Goal: Task Accomplishment & Management: Complete application form

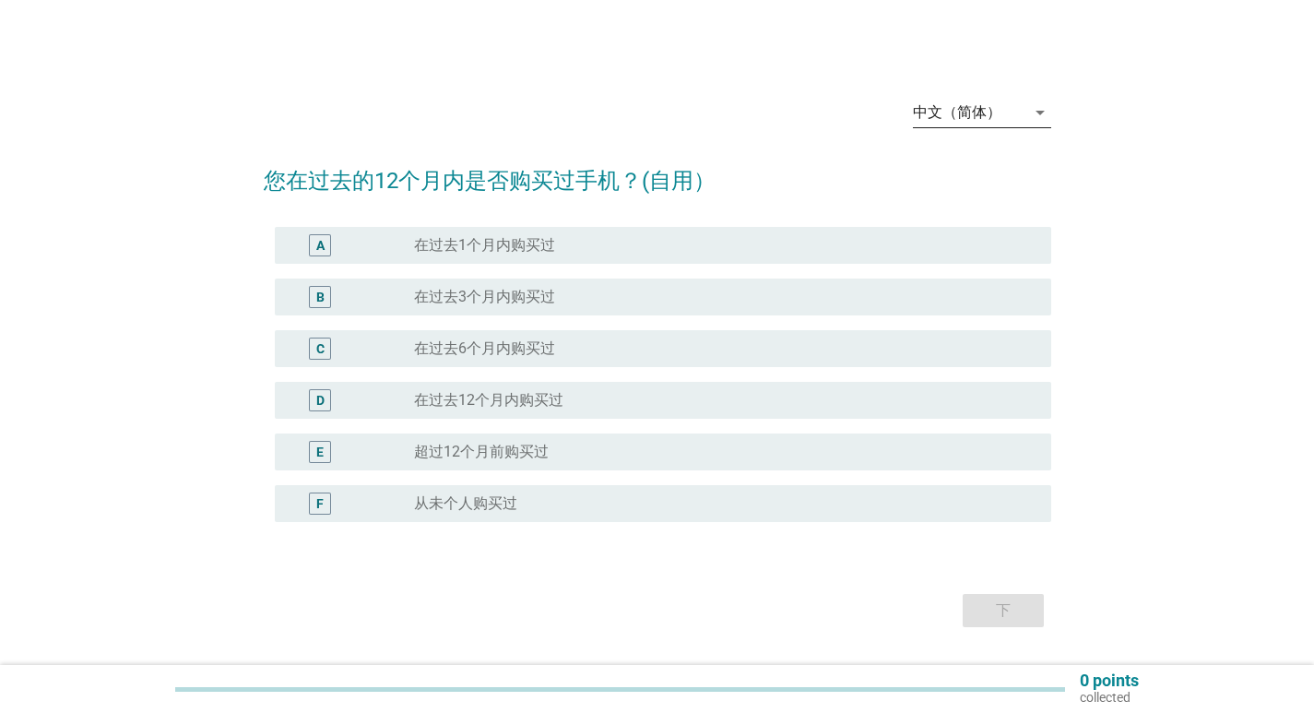
click at [1026, 103] on div "arrow_drop_down" at bounding box center [1039, 112] width 26 height 22
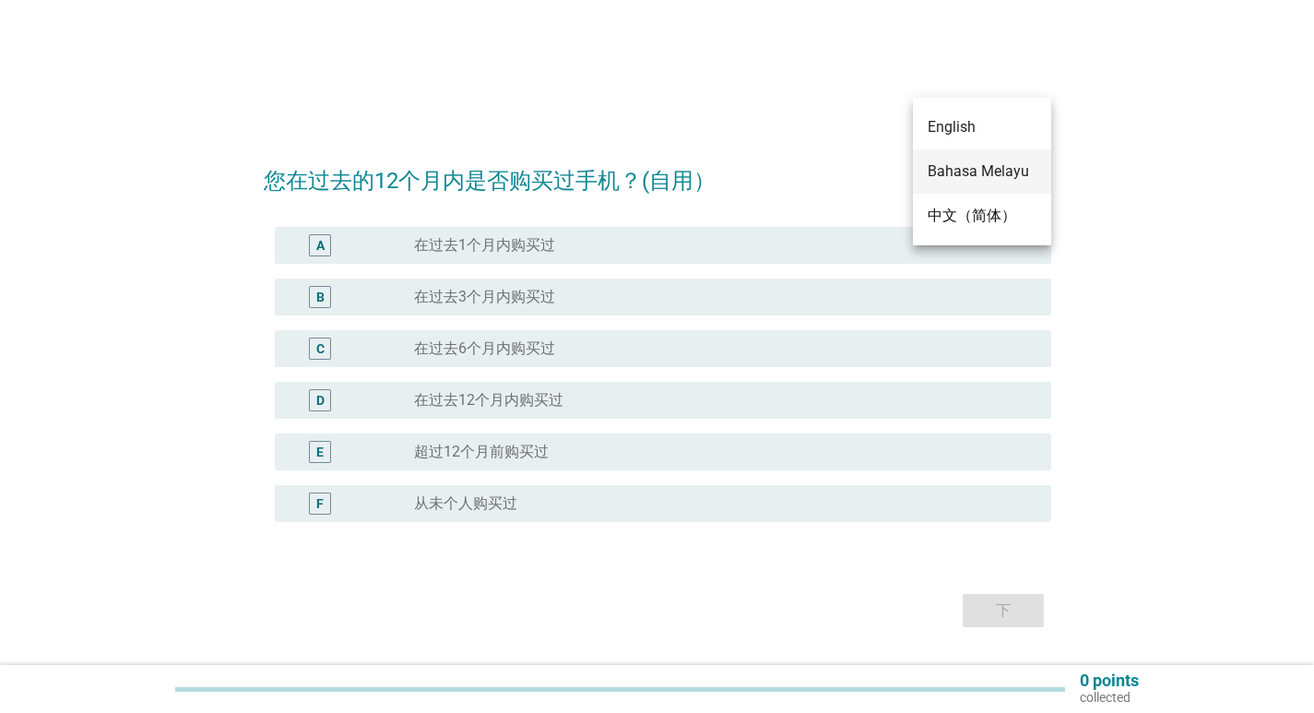
click at [1000, 168] on div "Bahasa Melayu" at bounding box center [982, 171] width 109 height 22
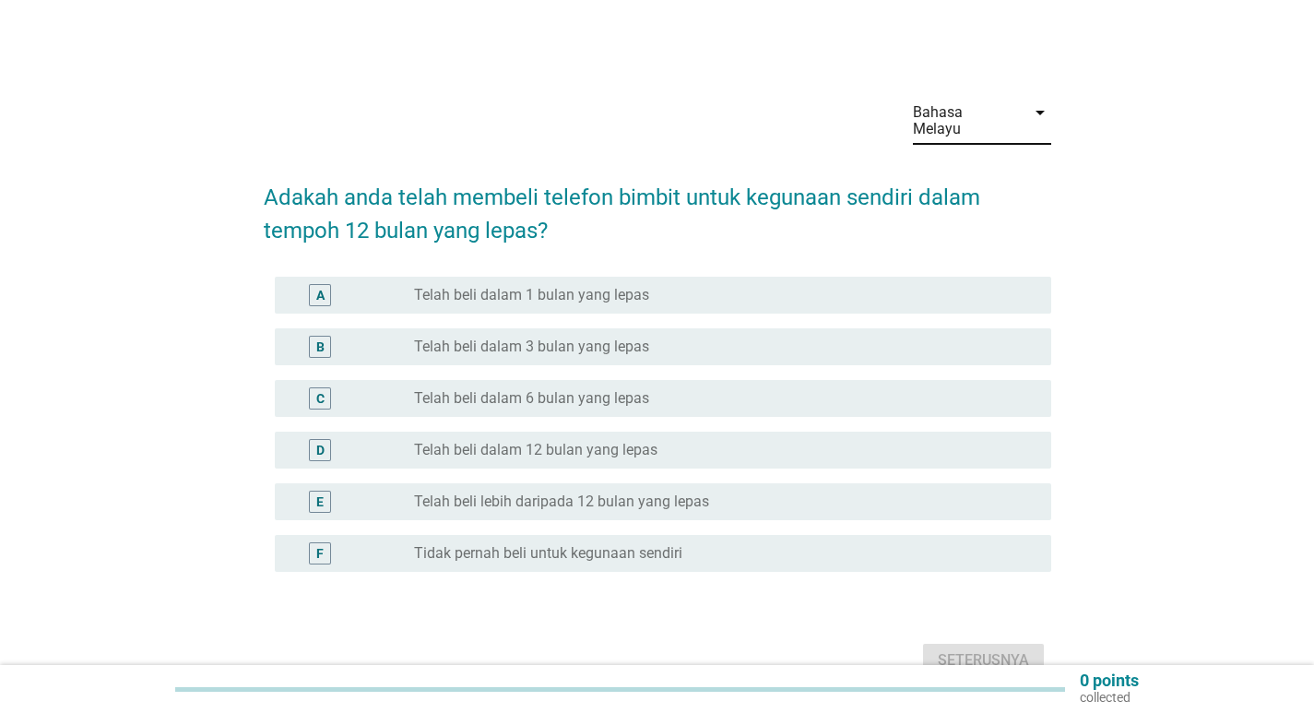
click at [330, 284] on div "A" at bounding box center [320, 295] width 22 height 22
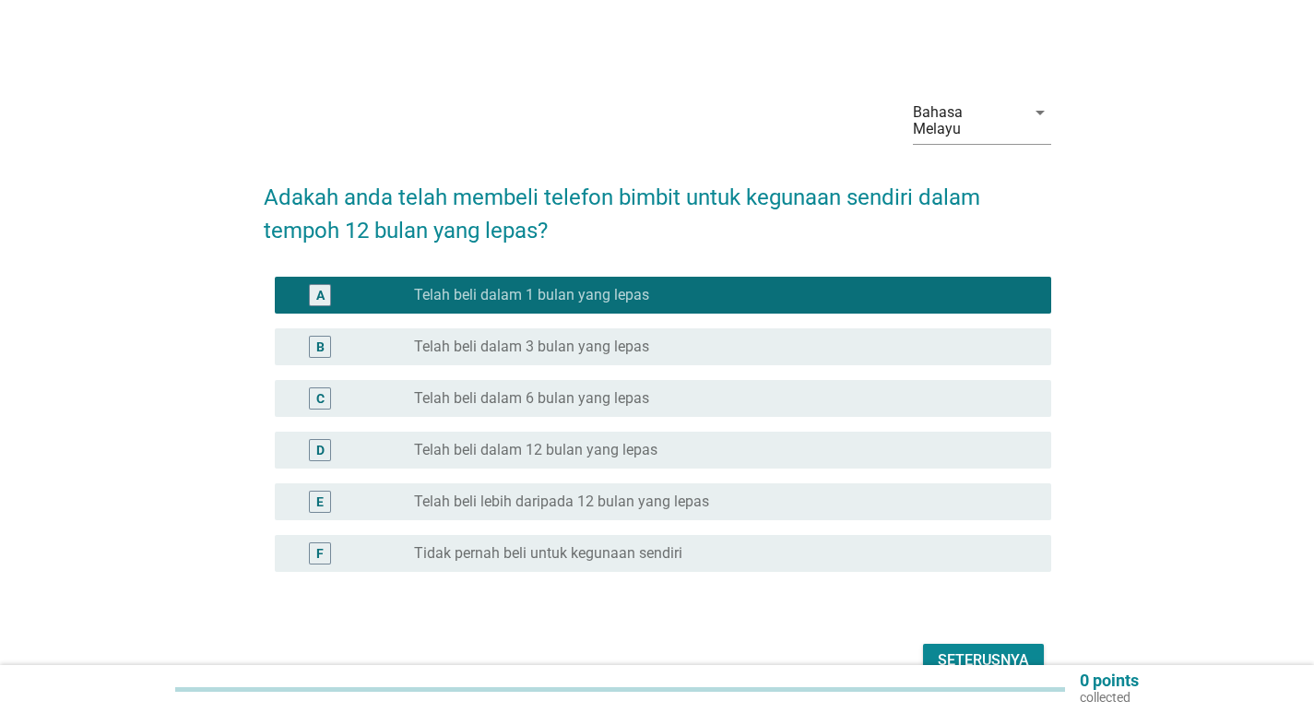
click at [966, 649] on div "Seterusnya" at bounding box center [983, 660] width 91 height 22
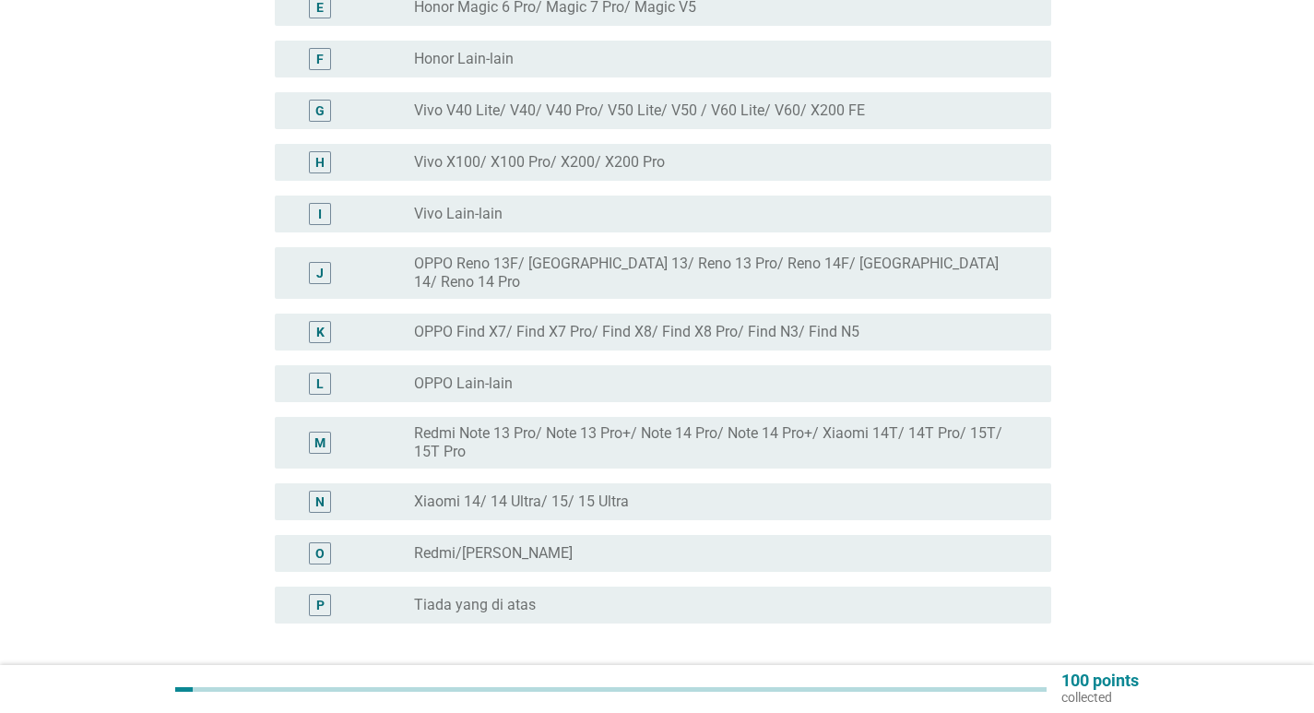
scroll to position [553, 0]
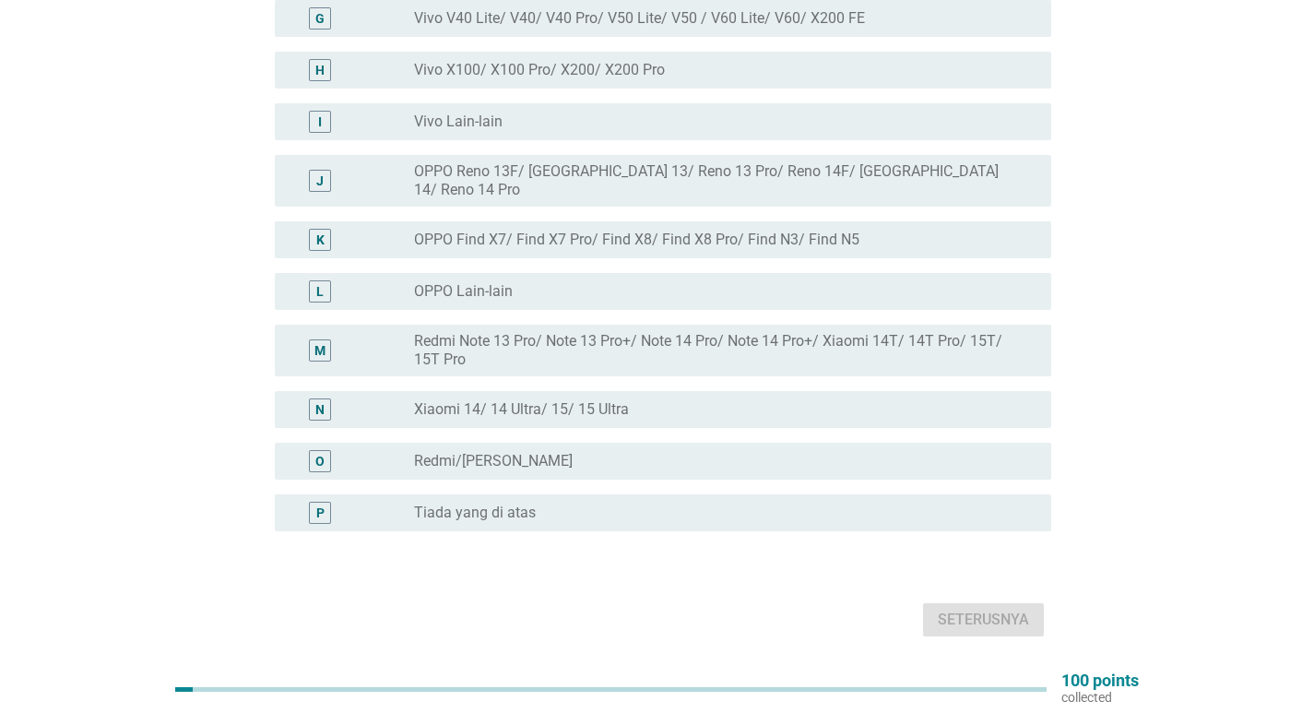
click at [542, 504] on div "radio_button_unchecked Tiada yang di atas" at bounding box center [718, 513] width 608 height 18
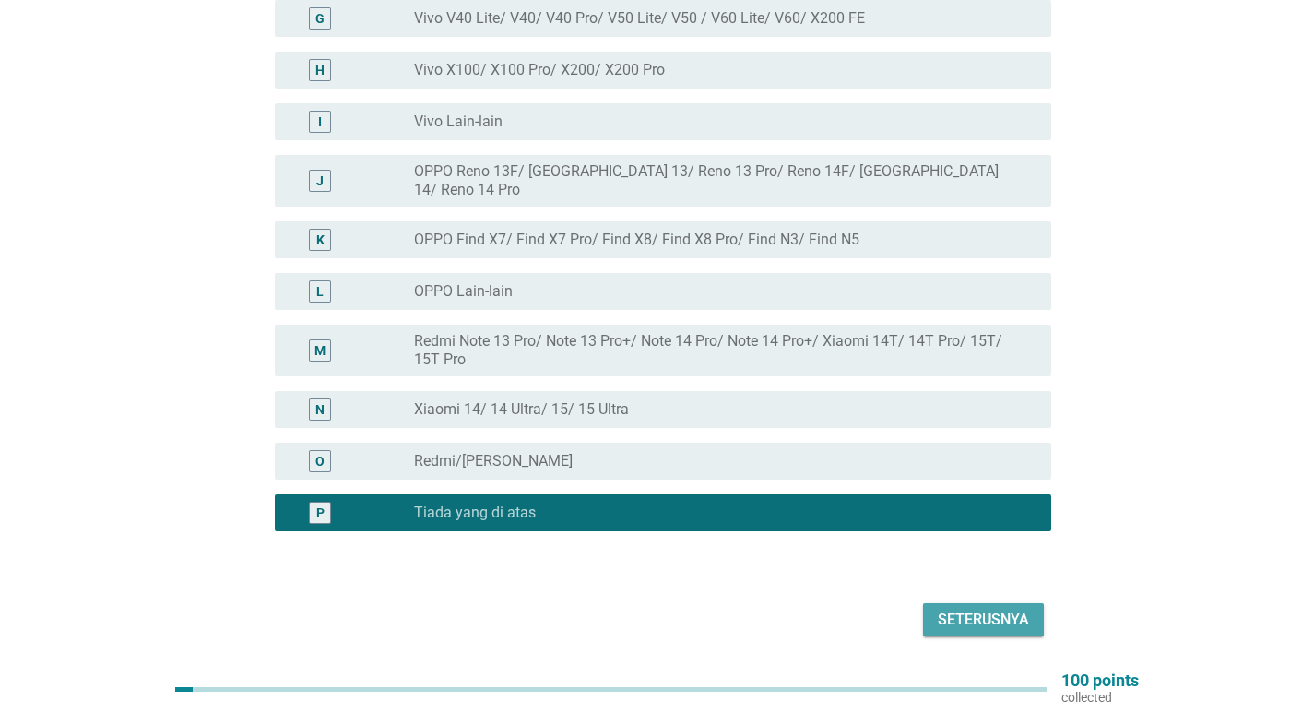
click at [948, 609] on div "Seterusnya" at bounding box center [983, 620] width 91 height 22
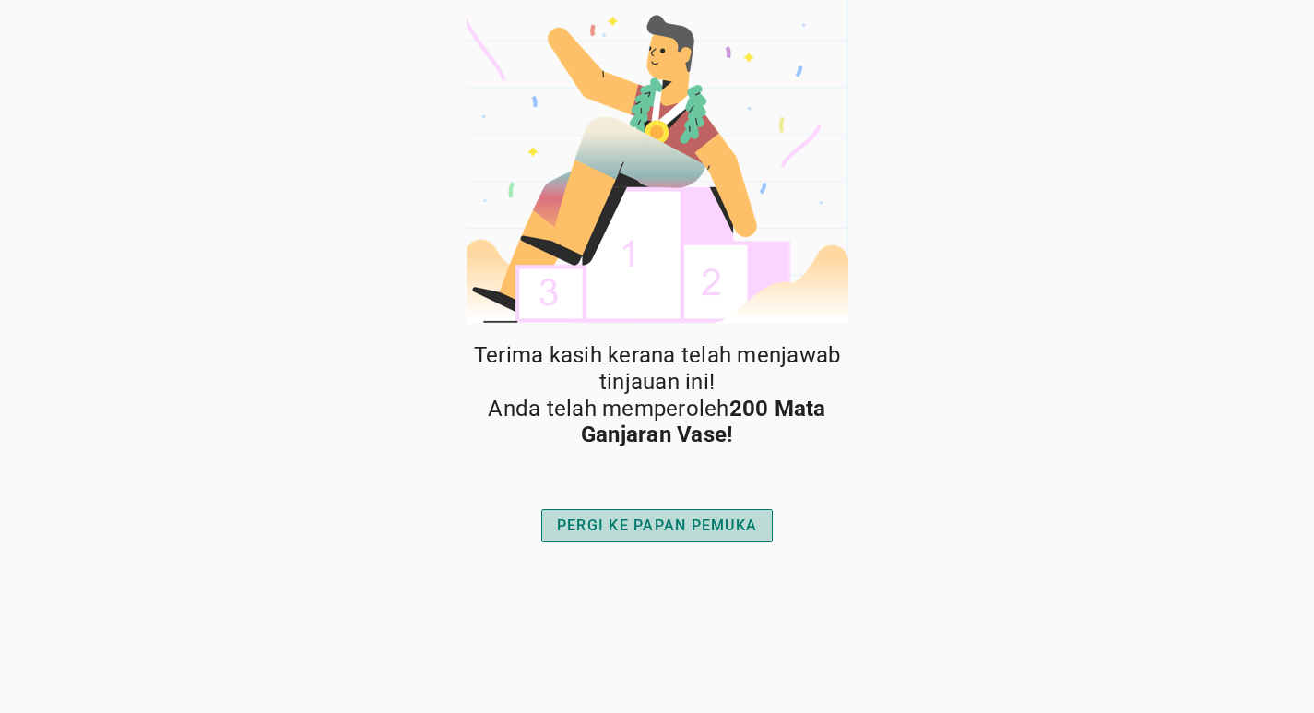
click at [753, 525] on div "PERGI KE PAPAN PEMUKA" at bounding box center [657, 526] width 200 height 22
